Goal: Find specific page/section: Find specific page/section

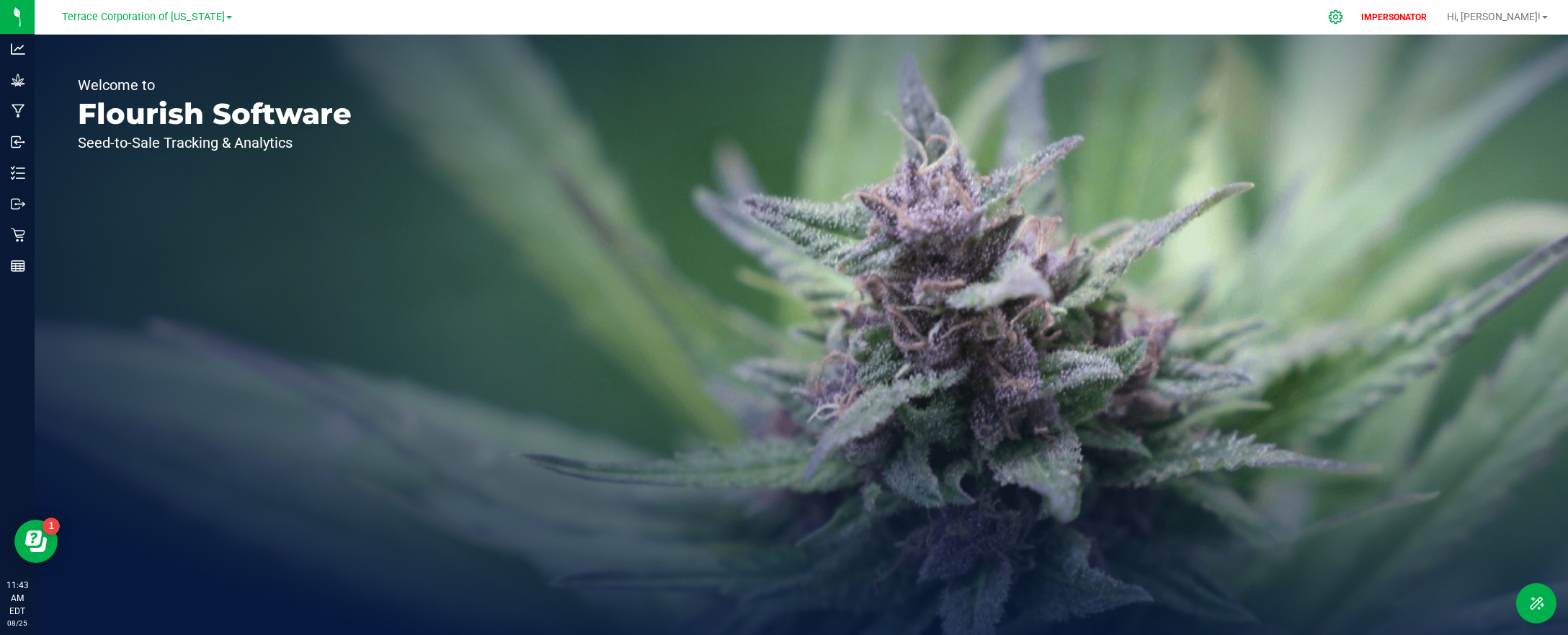
click at [1343, 16] on icon at bounding box center [1335, 16] width 15 height 15
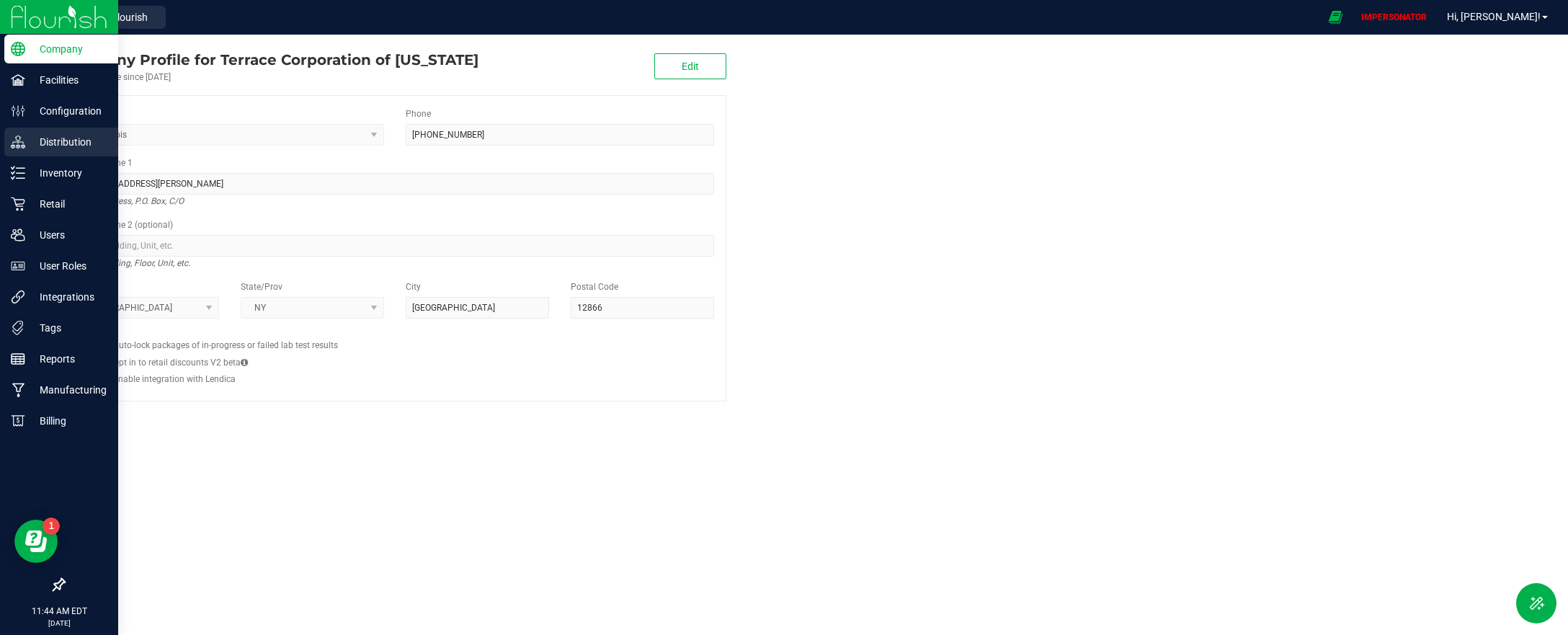
click at [80, 134] on p "Distribution" at bounding box center [68, 142] width 87 height 17
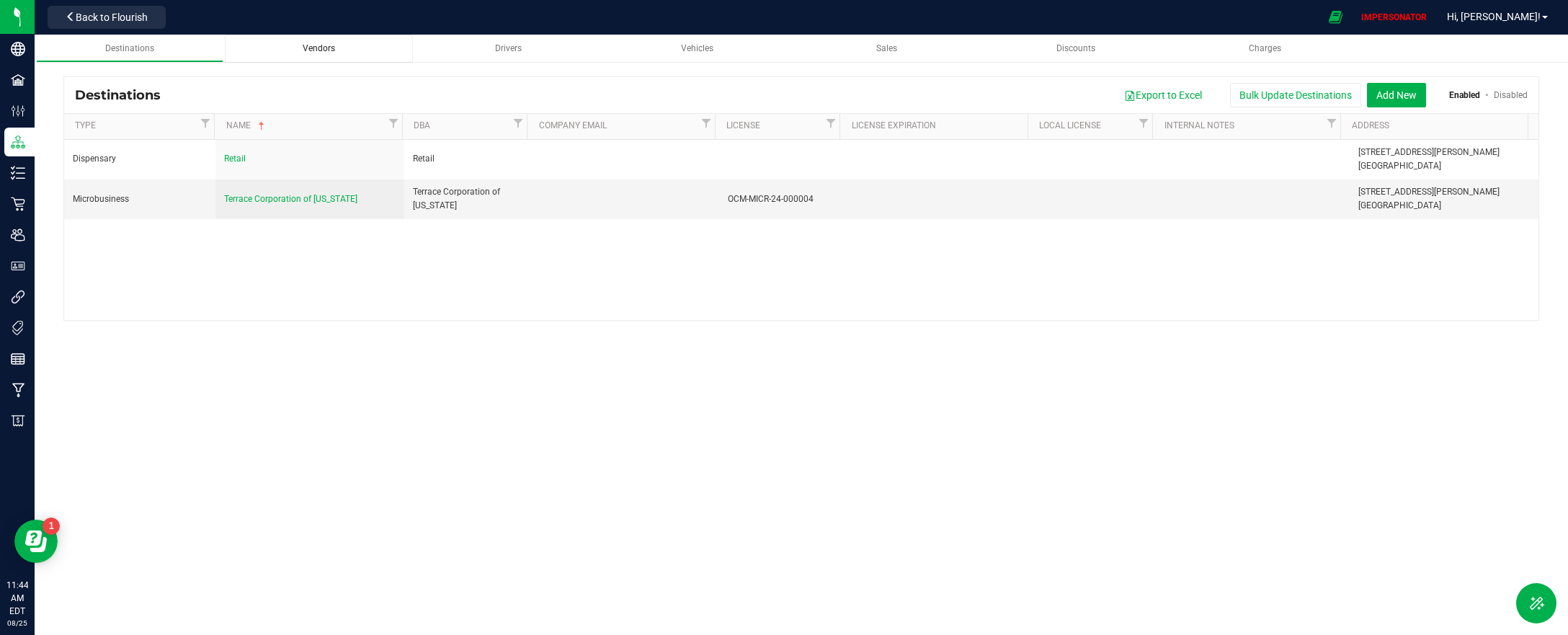
click at [336, 44] on div "Vendors" at bounding box center [319, 48] width 165 height 12
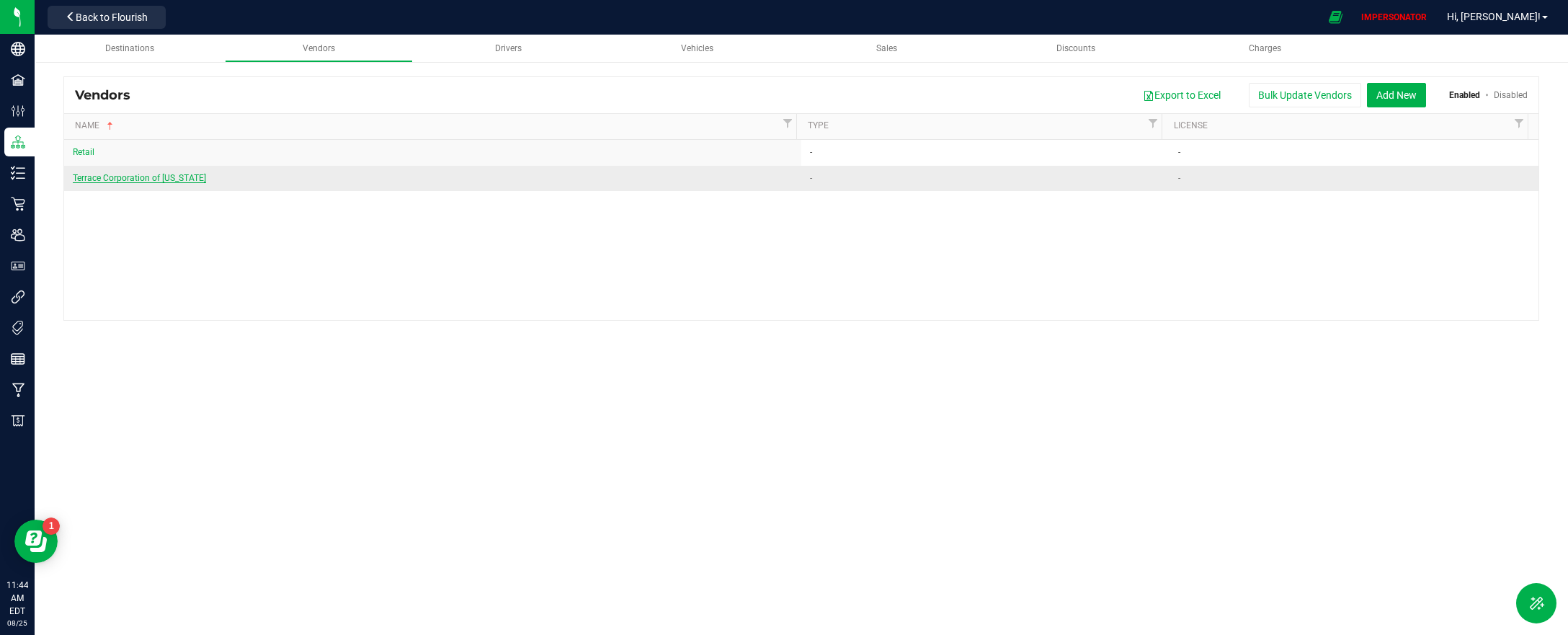
click at [189, 182] on span "Terrace Corporation of [US_STATE]" at bounding box center [139, 177] width 134 height 10
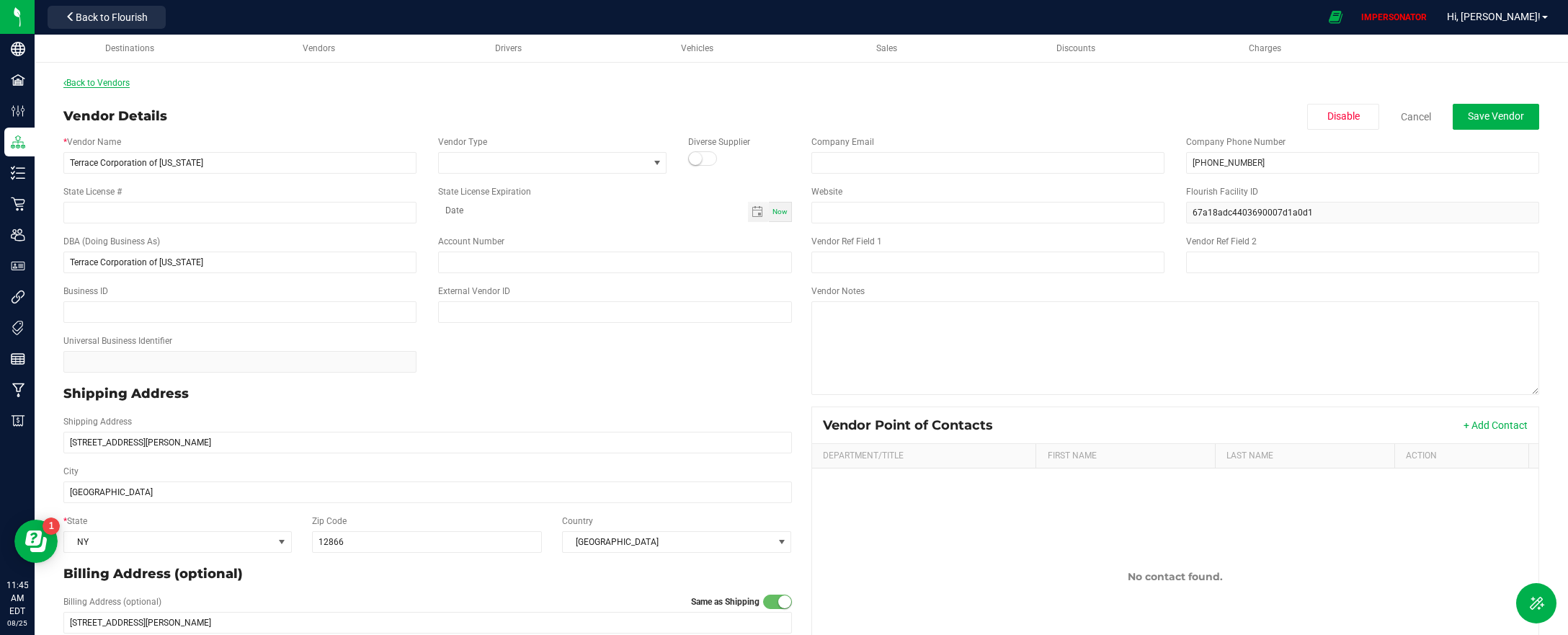
click at [115, 81] on link "Back to Vendors" at bounding box center [96, 83] width 66 height 10
